Goal: Navigation & Orientation: Find specific page/section

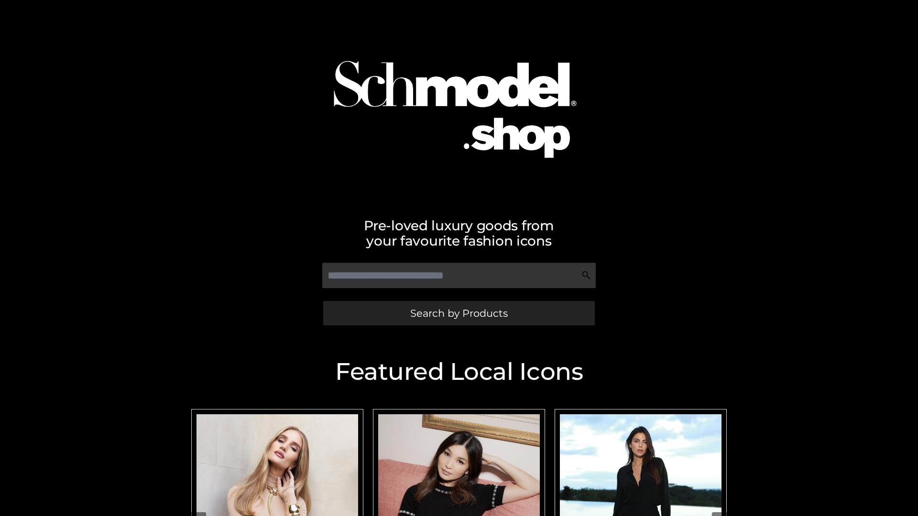
click at [458, 313] on span "Search by Products" at bounding box center [458, 313] width 97 height 10
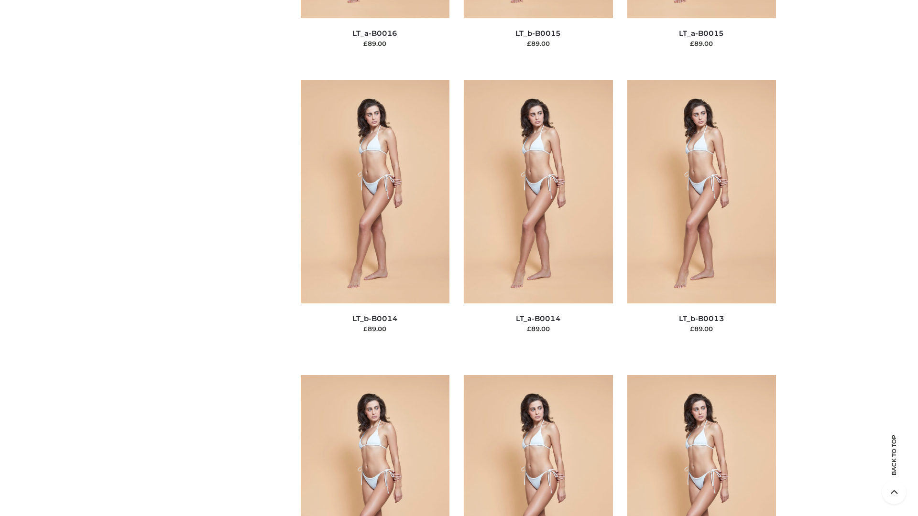
scroll to position [3399, 0]
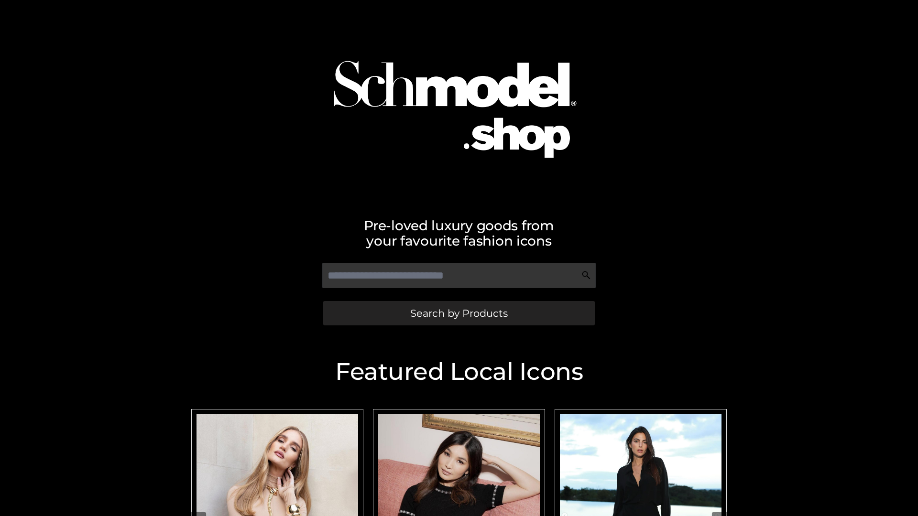
click at [458, 313] on span "Search by Products" at bounding box center [458, 313] width 97 height 10
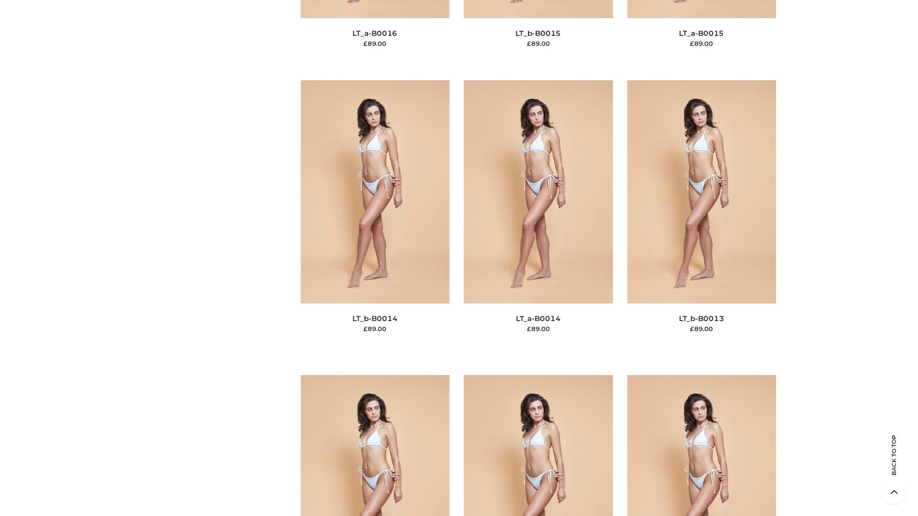
scroll to position [3399, 0]
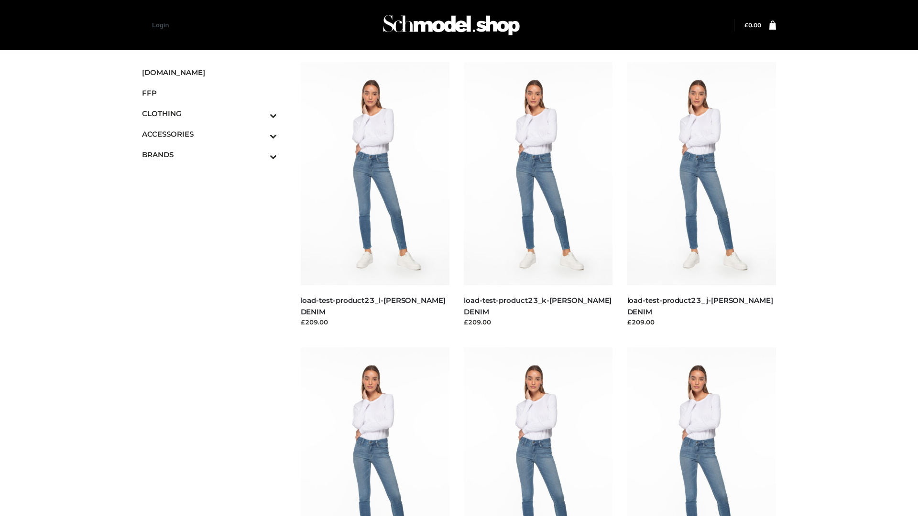
scroll to position [838, 0]
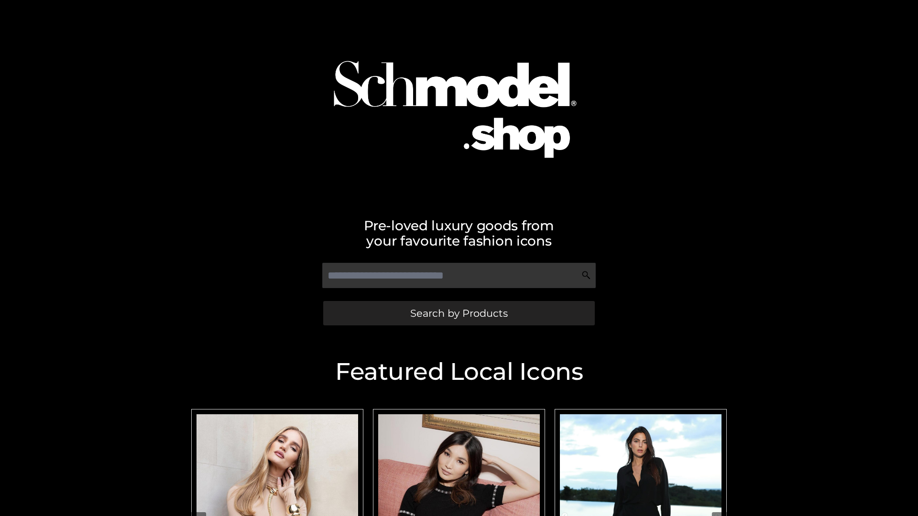
click at [458, 313] on span "Search by Products" at bounding box center [458, 313] width 97 height 10
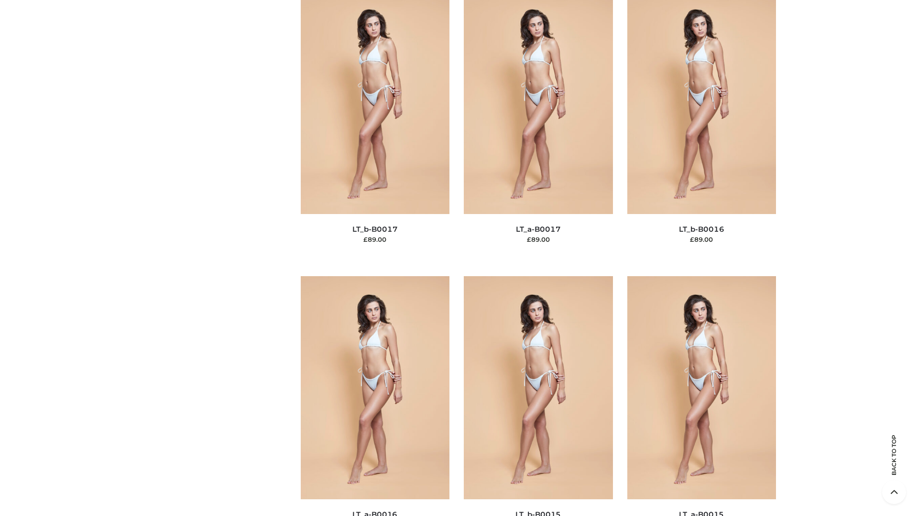
scroll to position [3141, 0]
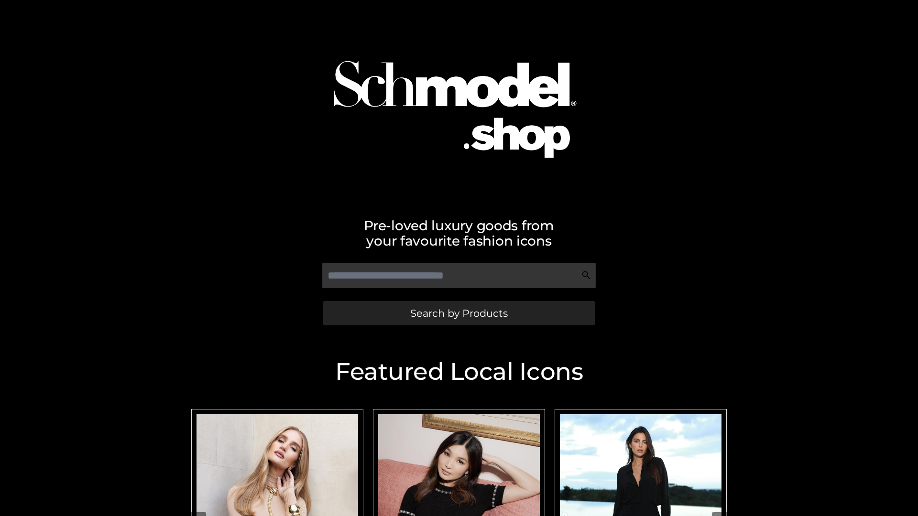
click at [458, 313] on span "Search by Products" at bounding box center [458, 313] width 97 height 10
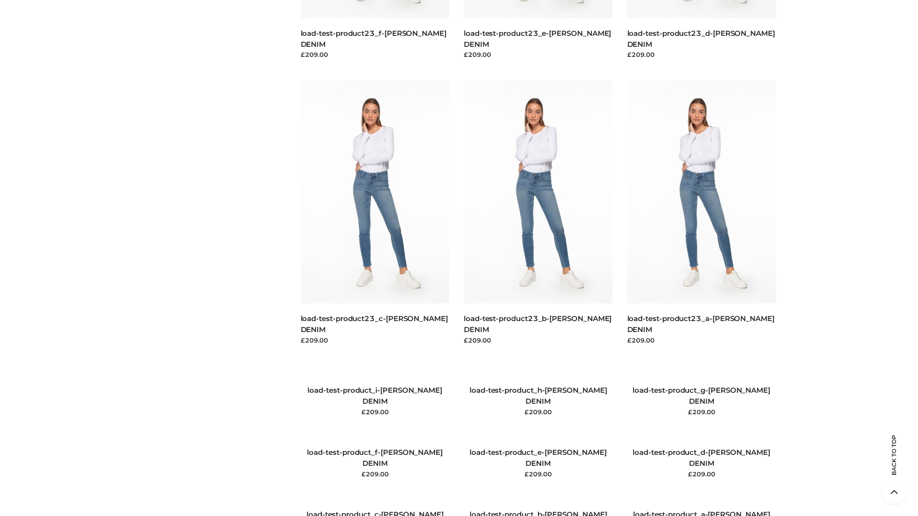
scroll to position [1096, 0]
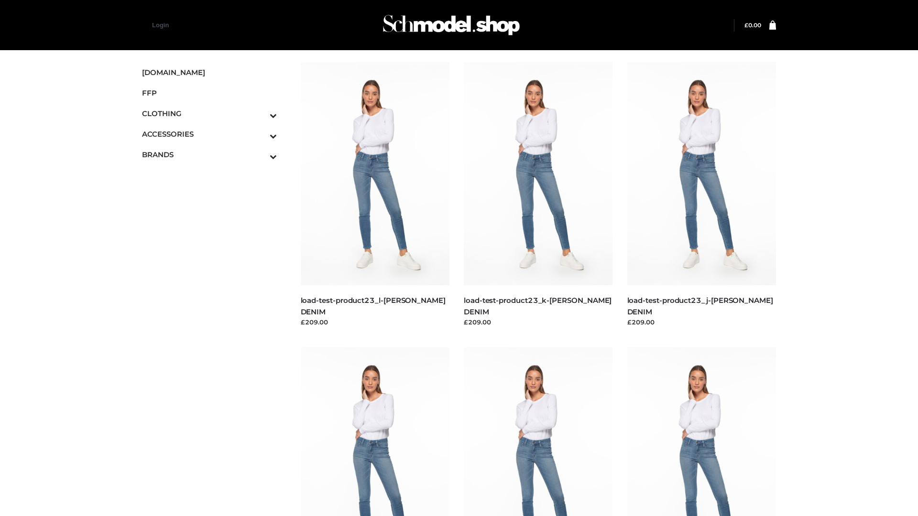
scroll to position [838, 0]
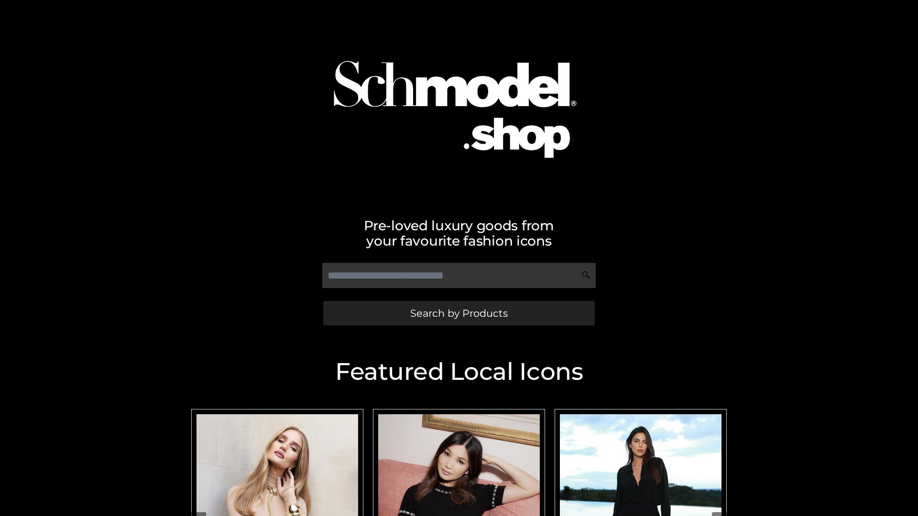
click at [458, 313] on span "Search by Products" at bounding box center [458, 313] width 97 height 10
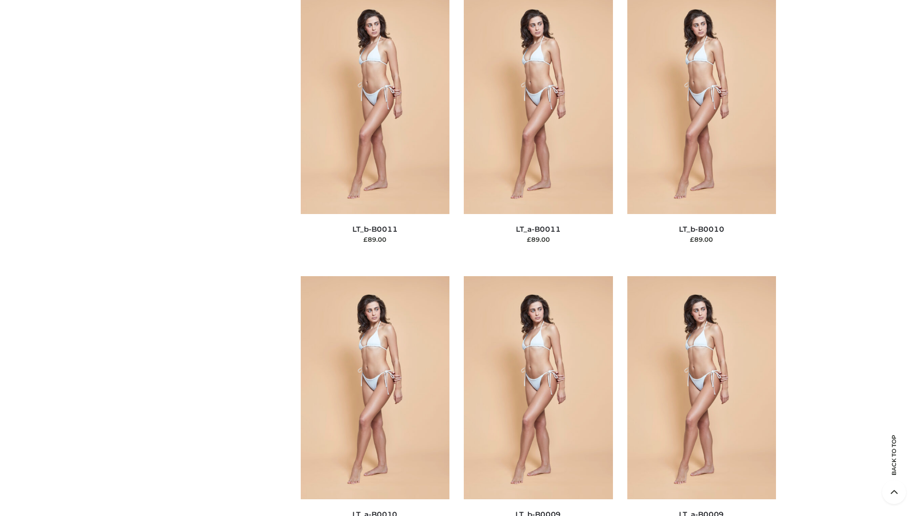
scroll to position [4292, 0]
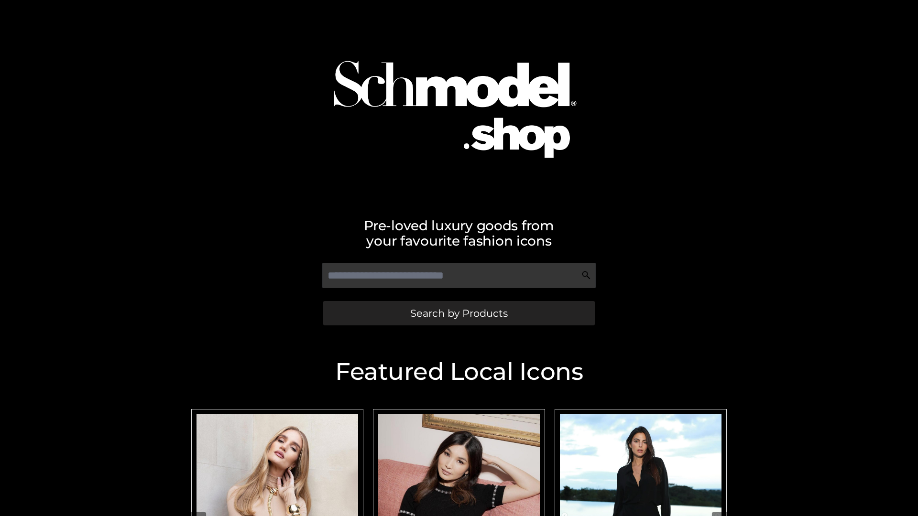
click at [458, 313] on span "Search by Products" at bounding box center [458, 313] width 97 height 10
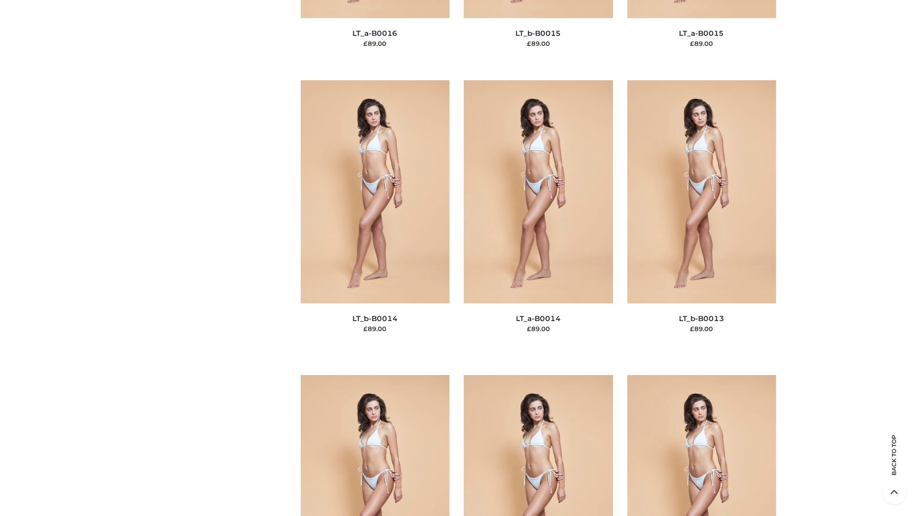
scroll to position [3399, 0]
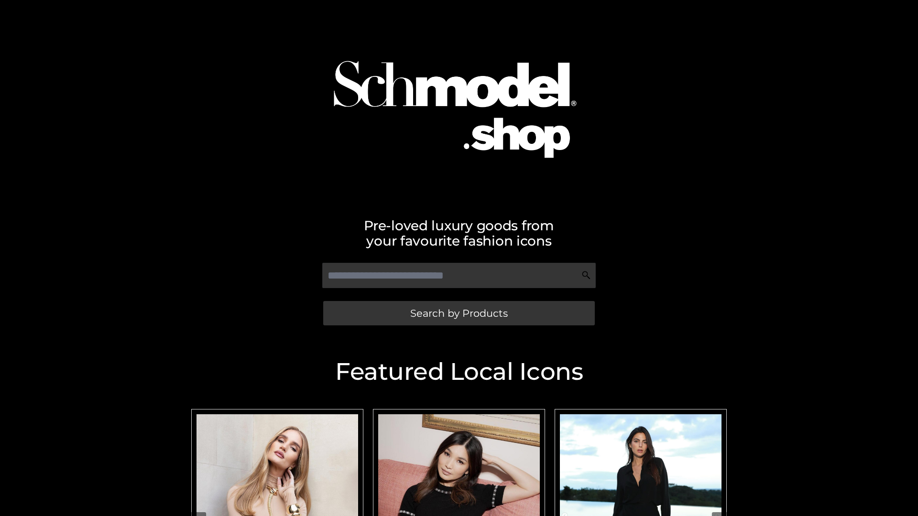
click at [458, 313] on span "Search by Products" at bounding box center [458, 313] width 97 height 10
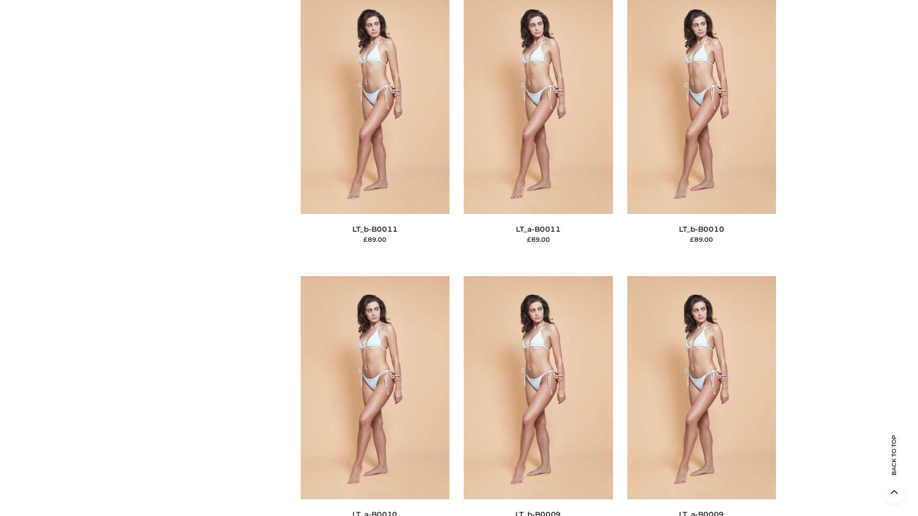
scroll to position [4292, 0]
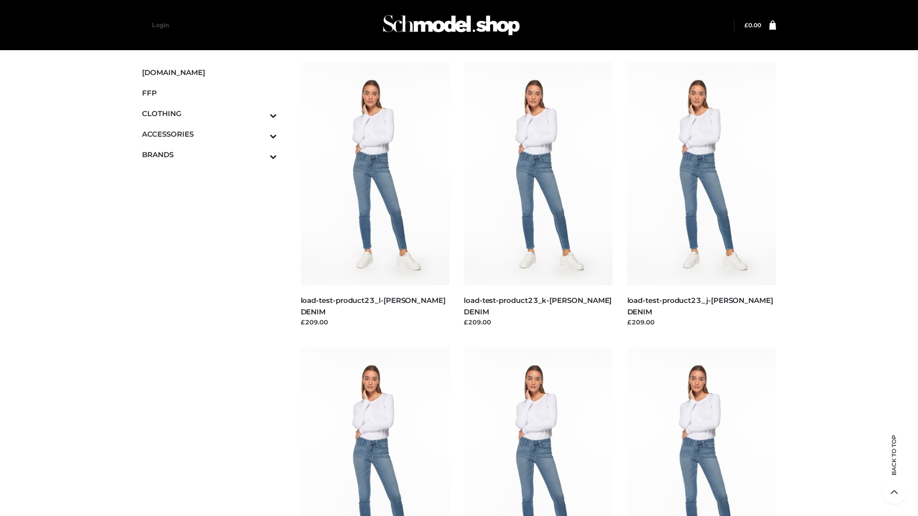
scroll to position [838, 0]
